Goal: Use online tool/utility: Use online tool/utility

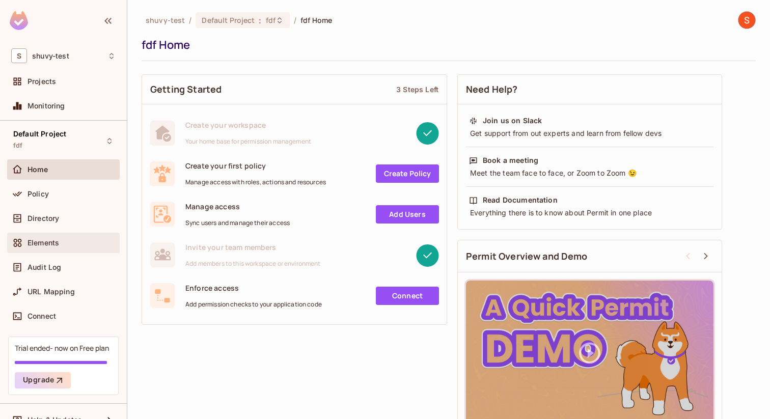
click at [54, 243] on span "Elements" at bounding box center [44, 243] width 32 height 8
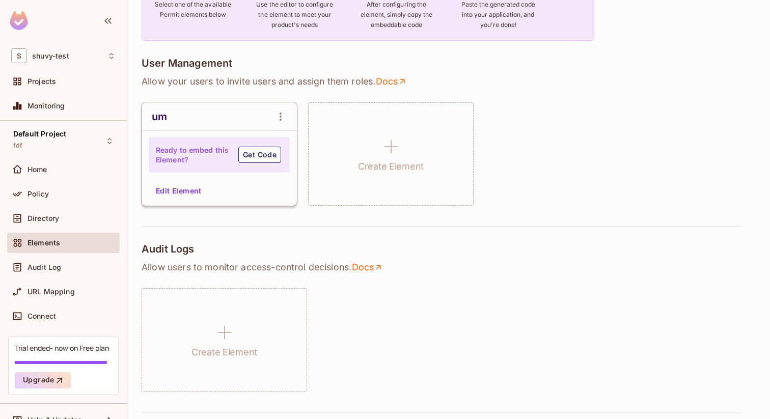
scroll to position [179, 0]
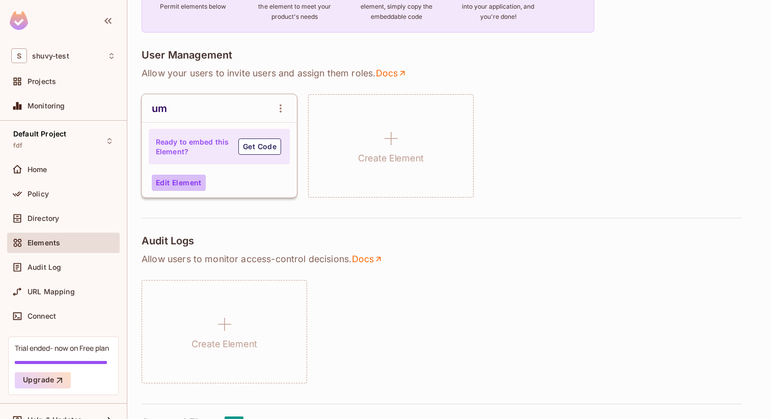
click at [198, 177] on button "Edit Element" at bounding box center [179, 183] width 54 height 16
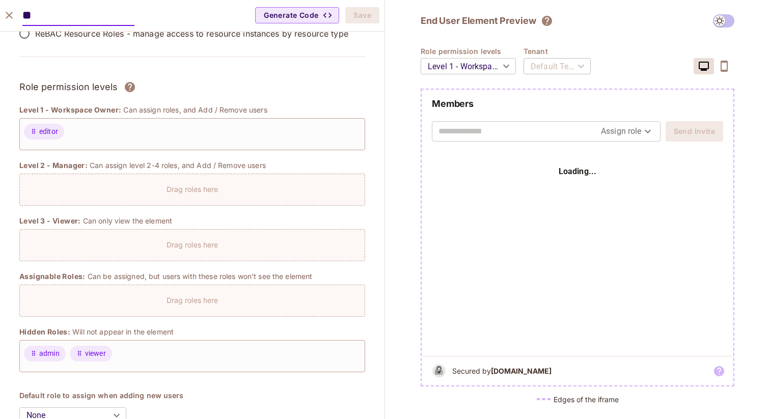
scroll to position [18, 0]
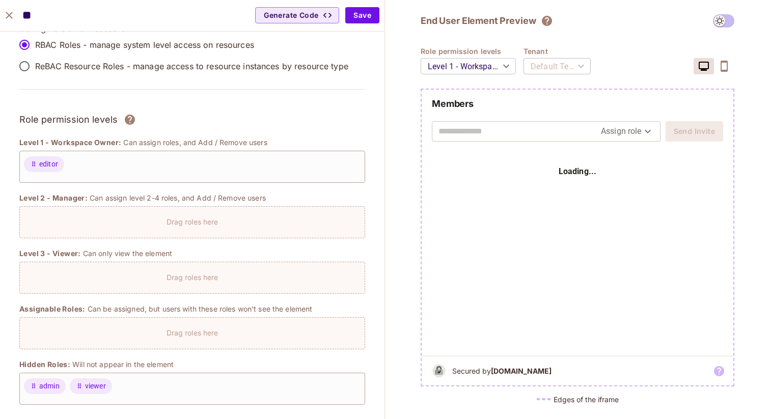
click at [542, 72] on div "Default Tenant" at bounding box center [557, 66] width 67 height 29
click at [507, 72] on body "S shuvy-test Projects Monitoring Default Project fdf Home Policy Directory Elem…" at bounding box center [385, 209] width 770 height 419
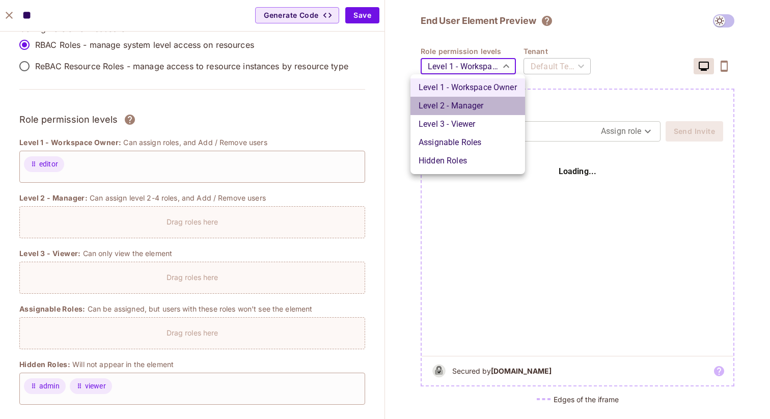
click at [488, 106] on li "Level 2 - Manager" at bounding box center [468, 106] width 115 height 18
type input "*******"
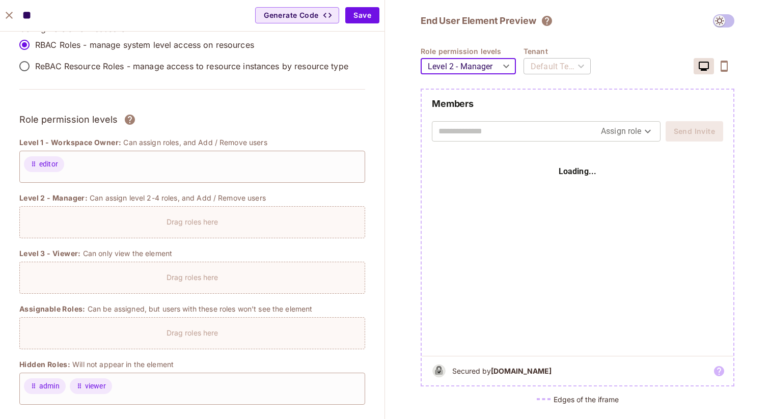
click at [561, 63] on div "Default Tenant" at bounding box center [557, 66] width 67 height 29
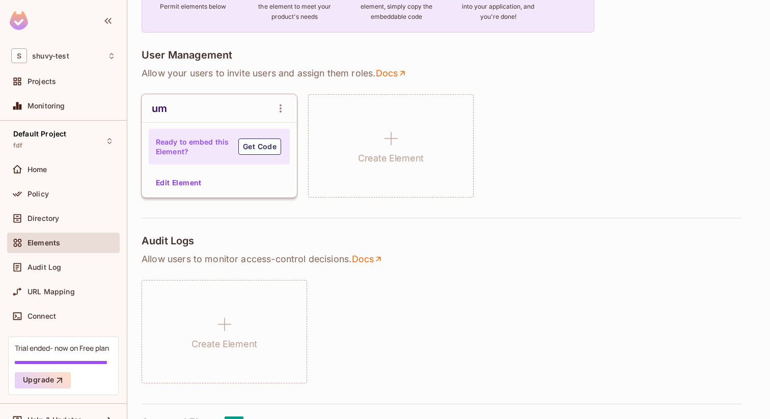
click at [509, 95] on div "um Ready to embed this Element? Get Code Edit Element Create Element" at bounding box center [449, 145] width 614 height 103
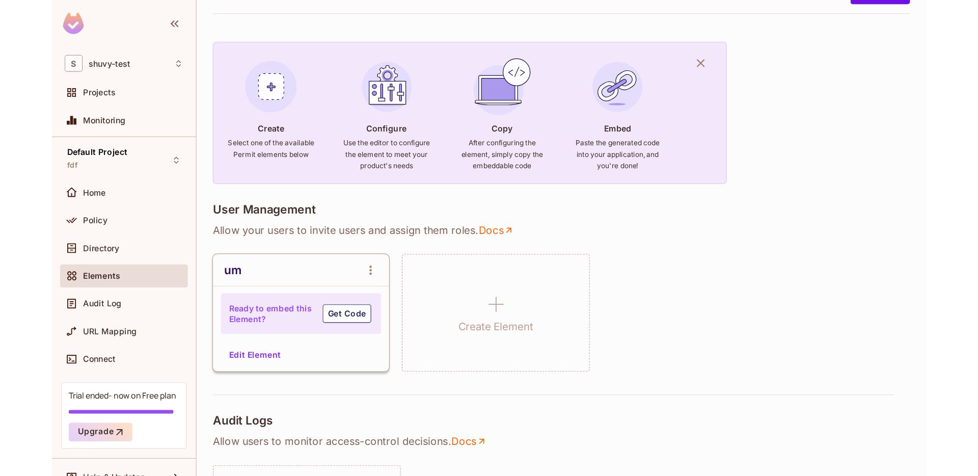
scroll to position [0, 0]
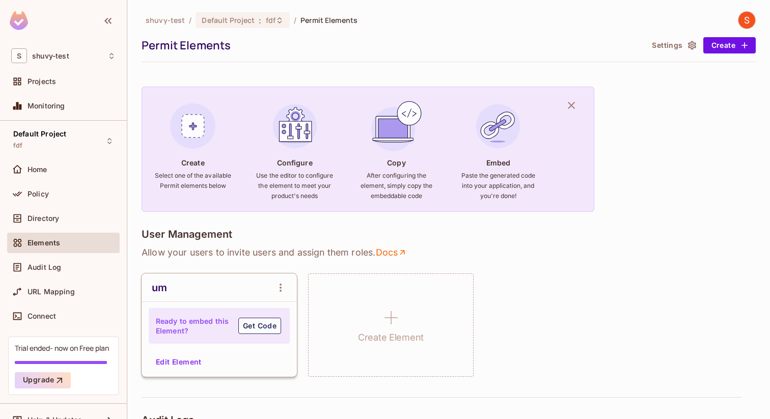
click at [498, 244] on div "User Management Allow your users to invite users and assign them roles . Docs u…" at bounding box center [449, 302] width 614 height 149
